Goal: Task Accomplishment & Management: Manage account settings

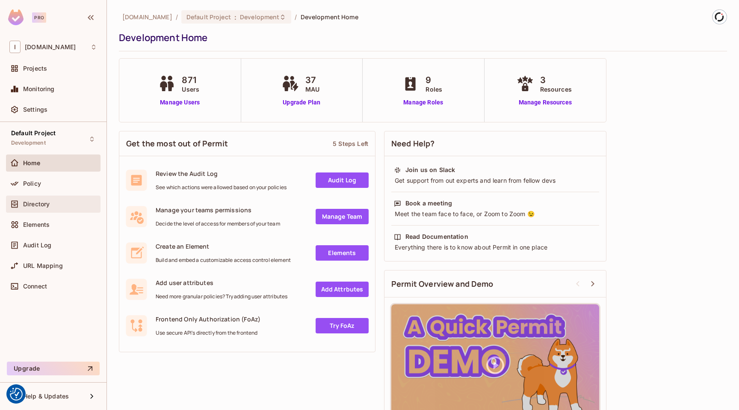
click at [55, 206] on div "Directory" at bounding box center [60, 204] width 74 height 7
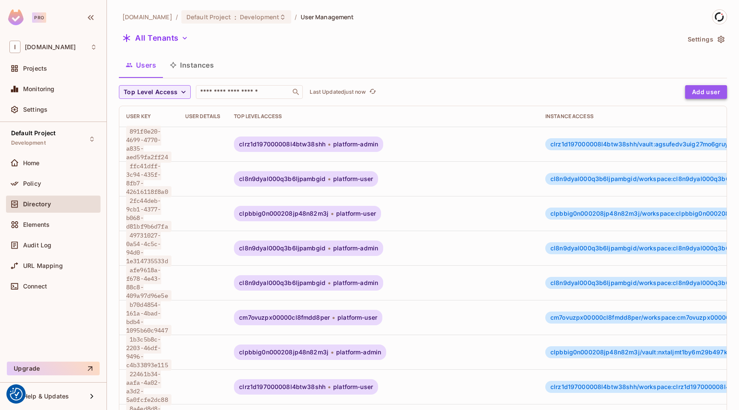
click at [695, 94] on button "Add user" at bounding box center [706, 92] width 42 height 14
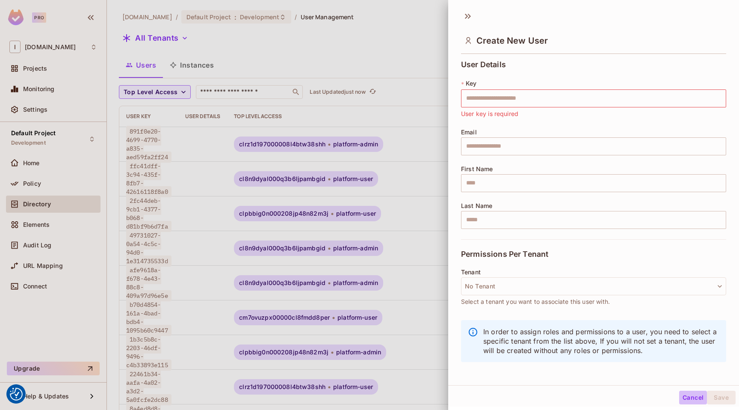
click at [683, 395] on button "Cancel" at bounding box center [693, 398] width 28 height 14
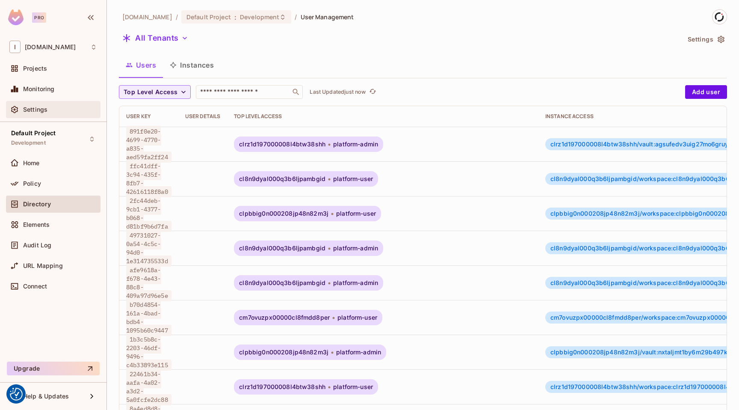
click at [44, 106] on span "Settings" at bounding box center [35, 109] width 24 height 7
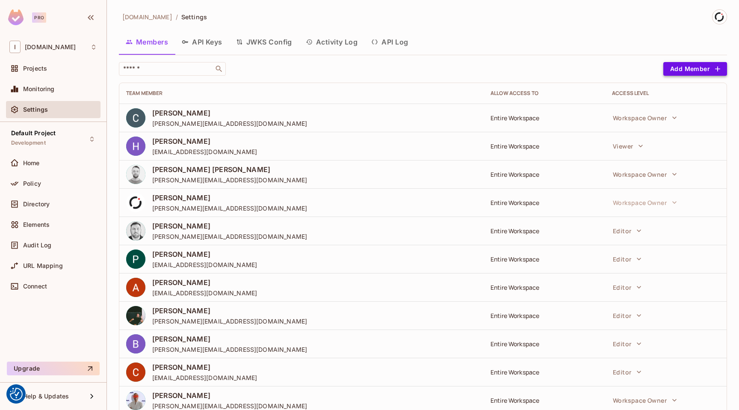
click at [699, 66] on button "Add Member" at bounding box center [696, 69] width 64 height 14
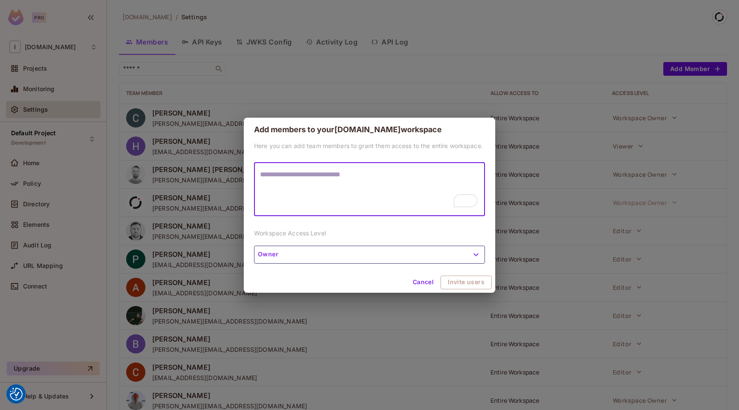
click at [416, 280] on button "Cancel" at bounding box center [423, 283] width 28 height 14
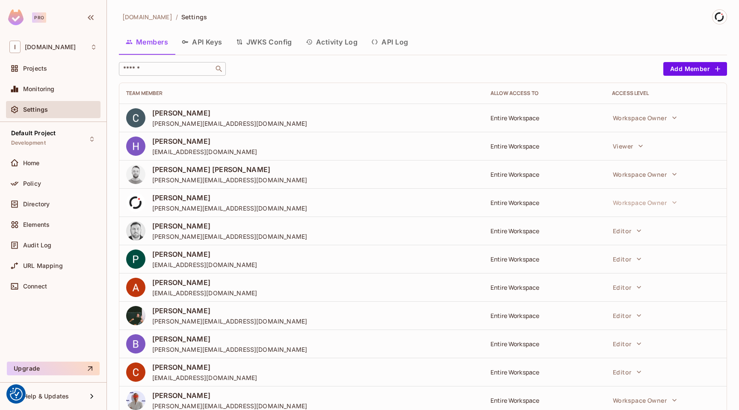
click at [177, 70] on input "text" at bounding box center [167, 69] width 90 height 9
click at [510, 45] on div "Members API Keys JWKS Config Activity Log API Log" at bounding box center [423, 41] width 608 height 21
